Goal: Contribute content: Add original content to the website for others to see

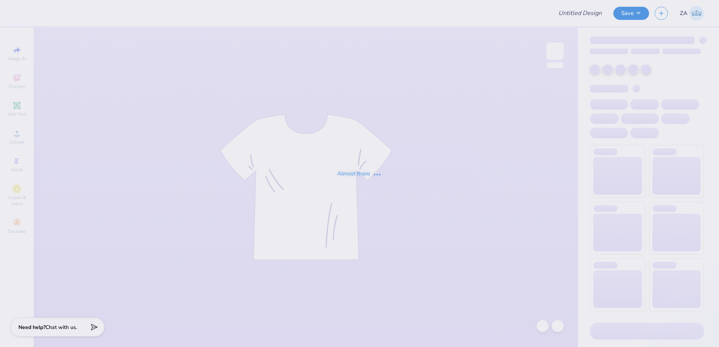
type input "Sigma Chi"
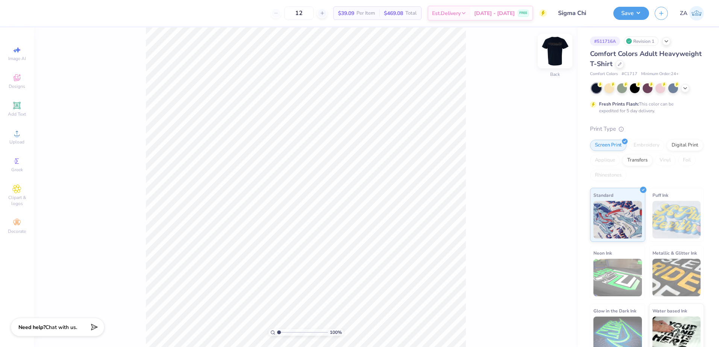
click at [561, 58] on img at bounding box center [555, 51] width 30 height 30
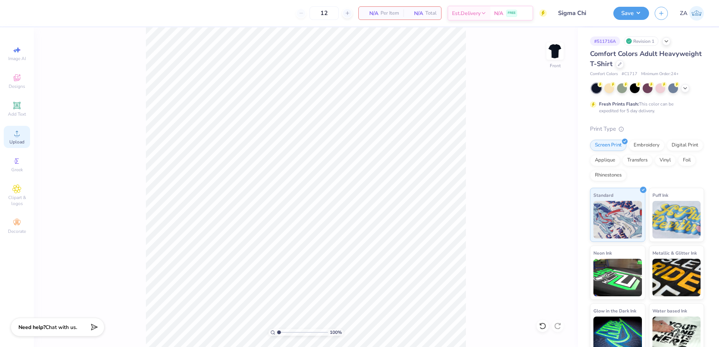
click at [21, 133] on div "Upload" at bounding box center [17, 137] width 26 height 22
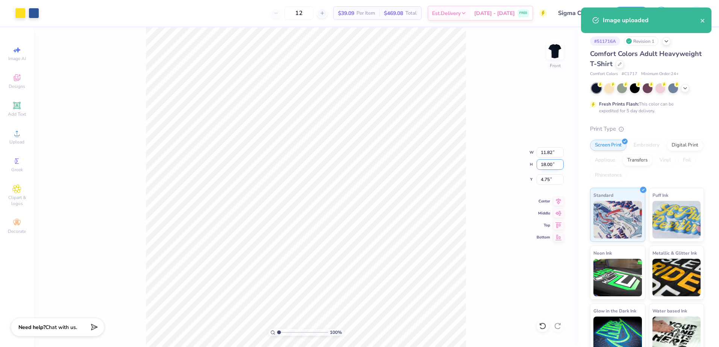
drag, startPoint x: 539, startPoint y: 166, endPoint x: 557, endPoint y: 166, distance: 18.0
click at [556, 166] on input "18.00" at bounding box center [549, 164] width 27 height 11
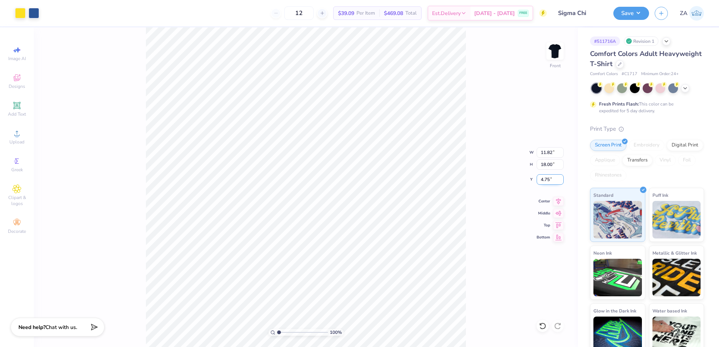
drag, startPoint x: 542, startPoint y: 180, endPoint x: 553, endPoint y: 180, distance: 11.7
click at [553, 180] on input "4.75" at bounding box center [549, 179] width 27 height 11
drag, startPoint x: 553, startPoint y: 162, endPoint x: 539, endPoint y: 163, distance: 14.7
click at [539, 163] on input "18.00" at bounding box center [549, 164] width 27 height 11
type input "15.00"
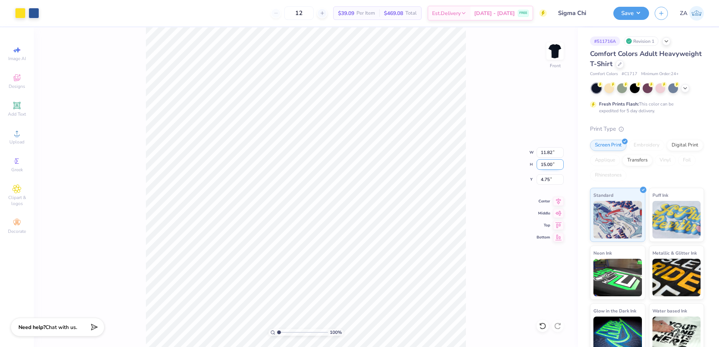
type input "9.85"
drag, startPoint x: 542, startPoint y: 181, endPoint x: 552, endPoint y: 180, distance: 10.9
click at [552, 181] on input "6.25" at bounding box center [549, 179] width 27 height 11
type input "3.00"
click at [622, 15] on button "Save" at bounding box center [631, 12] width 36 height 13
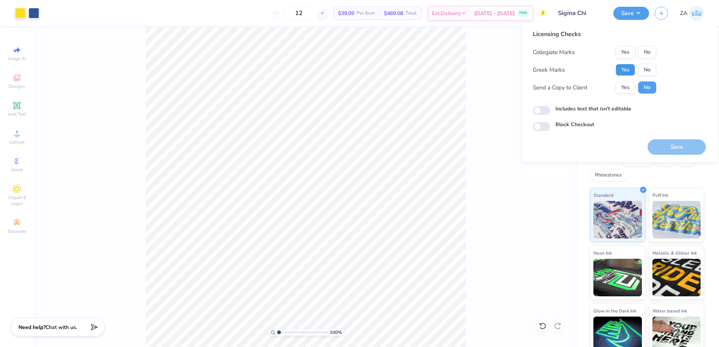
click at [626, 67] on button "Yes" at bounding box center [625, 70] width 20 height 12
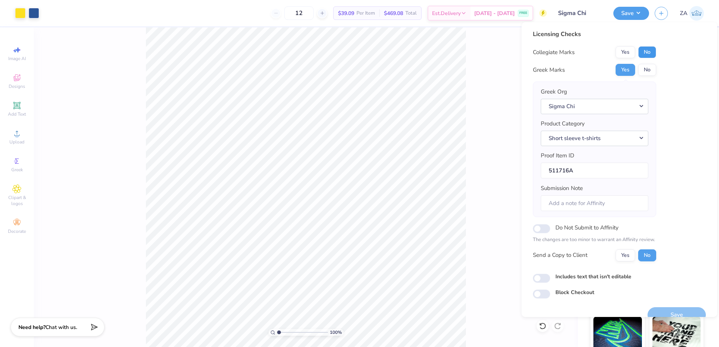
click at [644, 51] on button "No" at bounding box center [647, 52] width 18 height 12
click at [666, 310] on button "Save" at bounding box center [676, 314] width 58 height 15
